Goal: Transaction & Acquisition: Purchase product/service

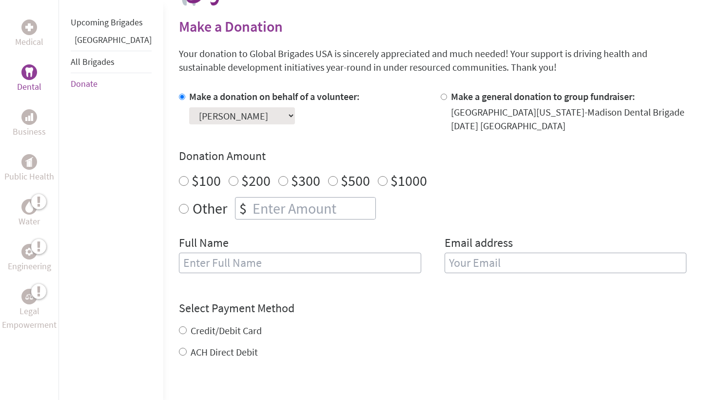
scroll to position [241, 0]
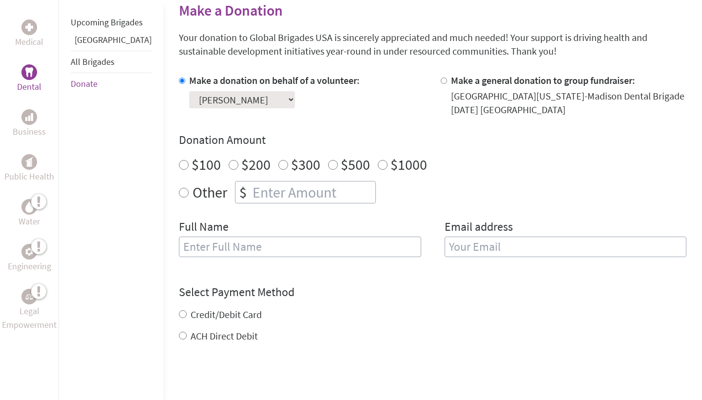
click at [179, 195] on input "Other" at bounding box center [184, 193] width 10 height 10
radio input "true"
click at [251, 196] on input "number" at bounding box center [313, 191] width 125 height 21
type input "50"
click at [227, 241] on input "[PERSON_NAME]" at bounding box center [300, 247] width 242 height 20
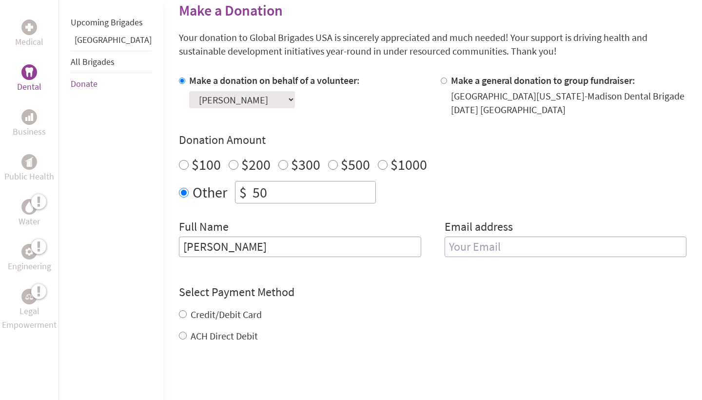
type input "[PERSON_NAME]"
type input "[EMAIL_ADDRESS][DOMAIN_NAME]"
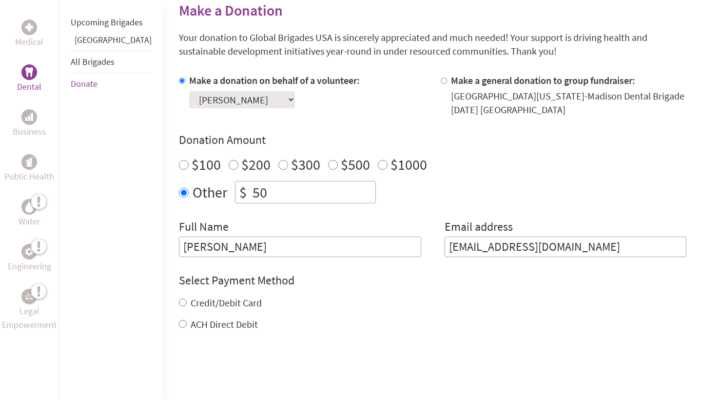
click at [179, 306] on input "Credit/Debit Card" at bounding box center [183, 303] width 8 height 8
radio input "true"
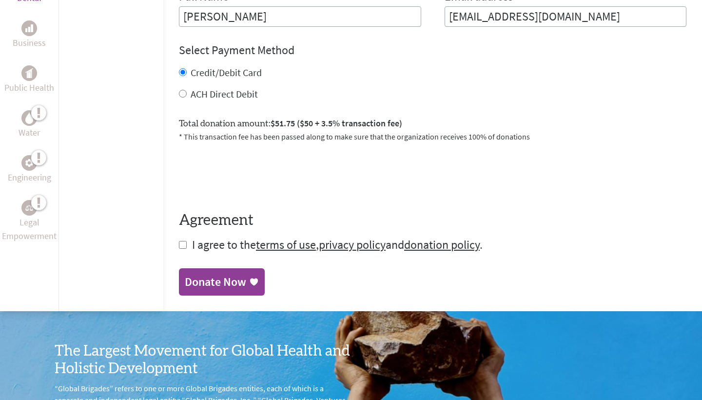
scroll to position [471, 0]
click at [179, 249] on input "checkbox" at bounding box center [183, 245] width 8 height 8
checkbox input "true"
click at [185, 286] on div "Donate Now" at bounding box center [215, 284] width 61 height 16
